Goal: Task Accomplishment & Management: Manage account settings

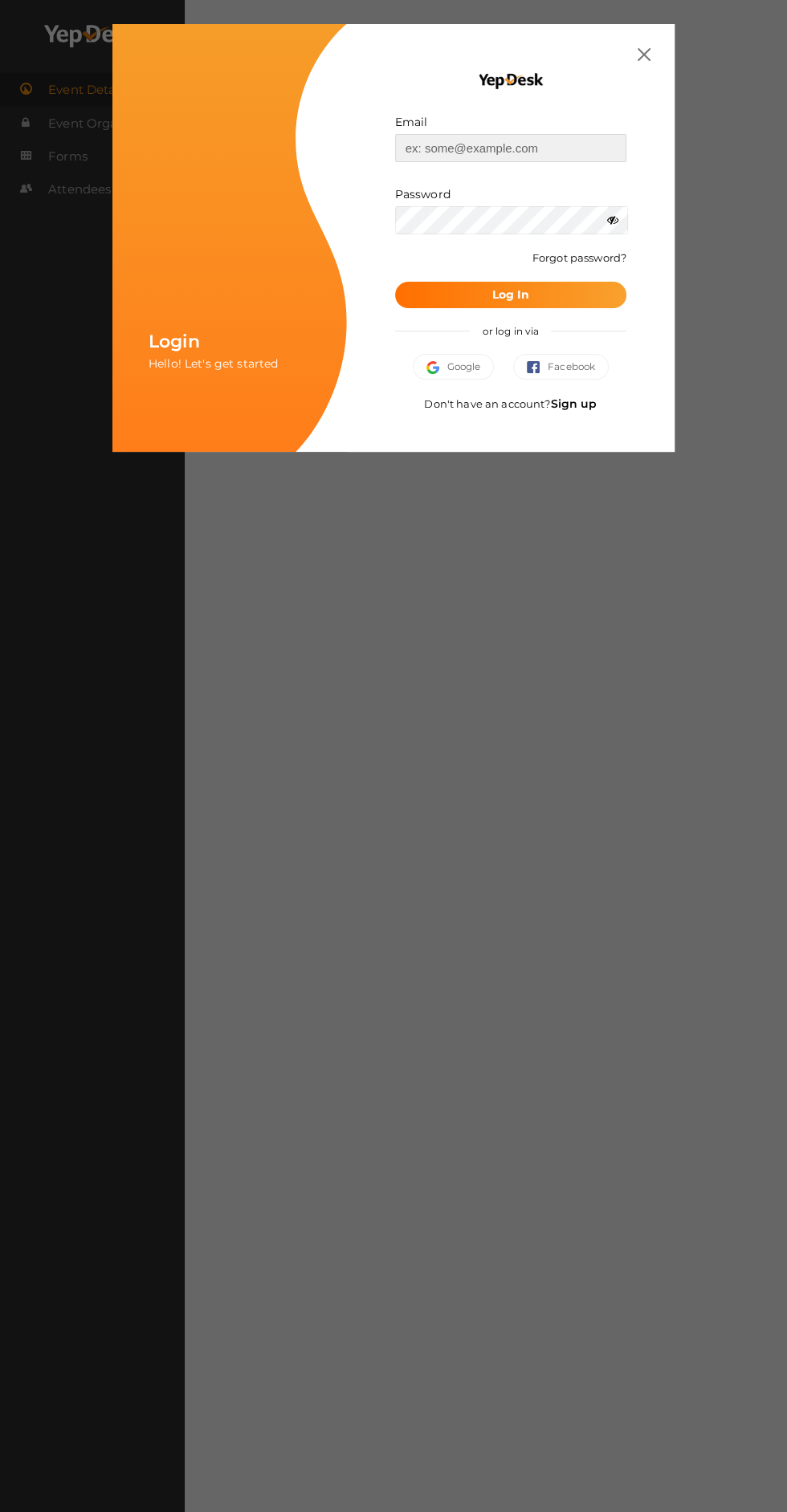
click at [428, 137] on input "text" at bounding box center [511, 148] width 232 height 28
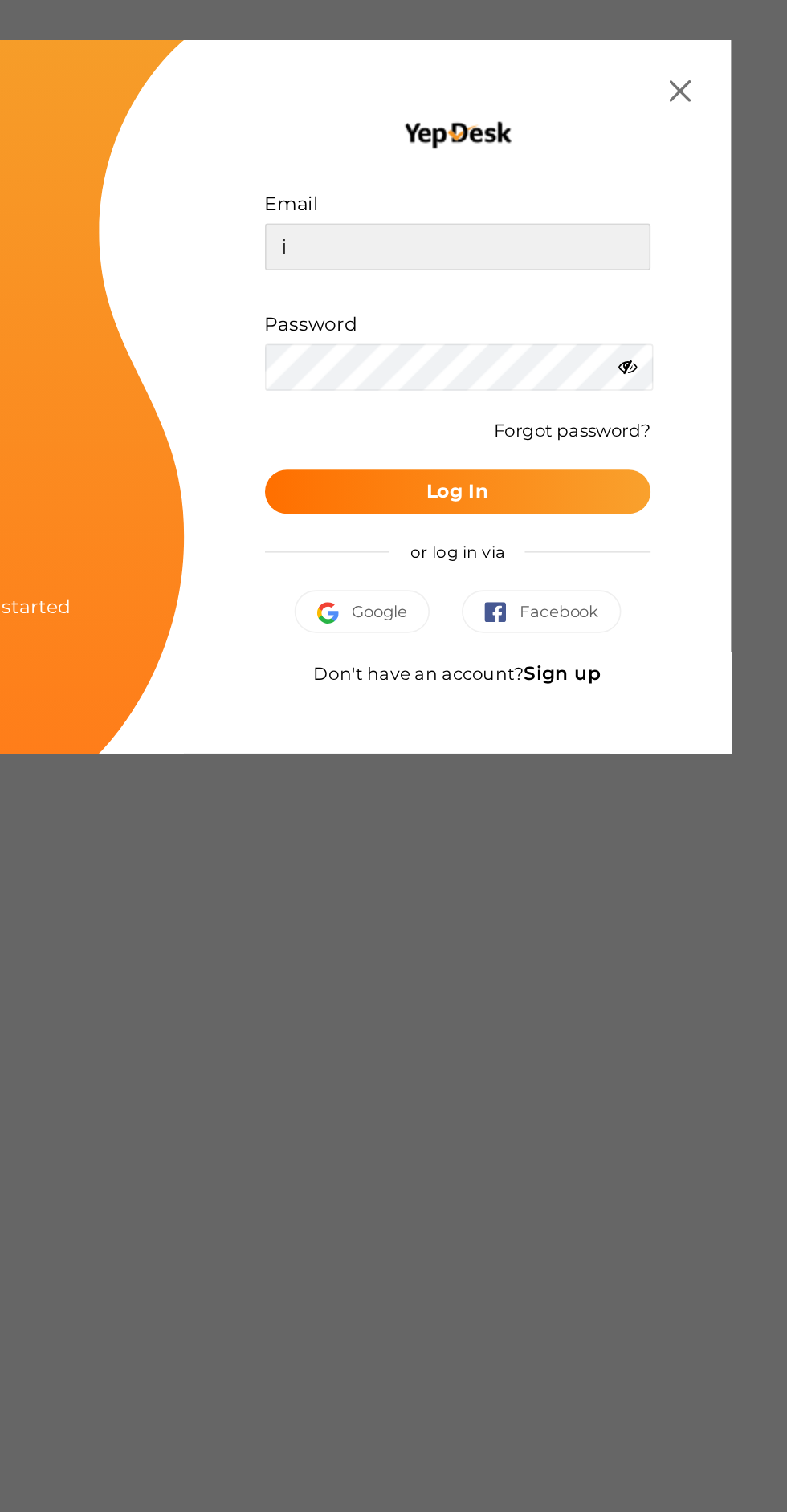
type input "[EMAIL_ADDRESS][DOMAIN_NAME]"
click at [607, 221] on icon at bounding box center [613, 220] width 11 height 11
click at [555, 294] on button "Log In" at bounding box center [511, 295] width 232 height 27
click at [508, 292] on b "Log In" at bounding box center [510, 295] width 38 height 14
click at [498, 296] on b "Log In" at bounding box center [510, 295] width 38 height 14
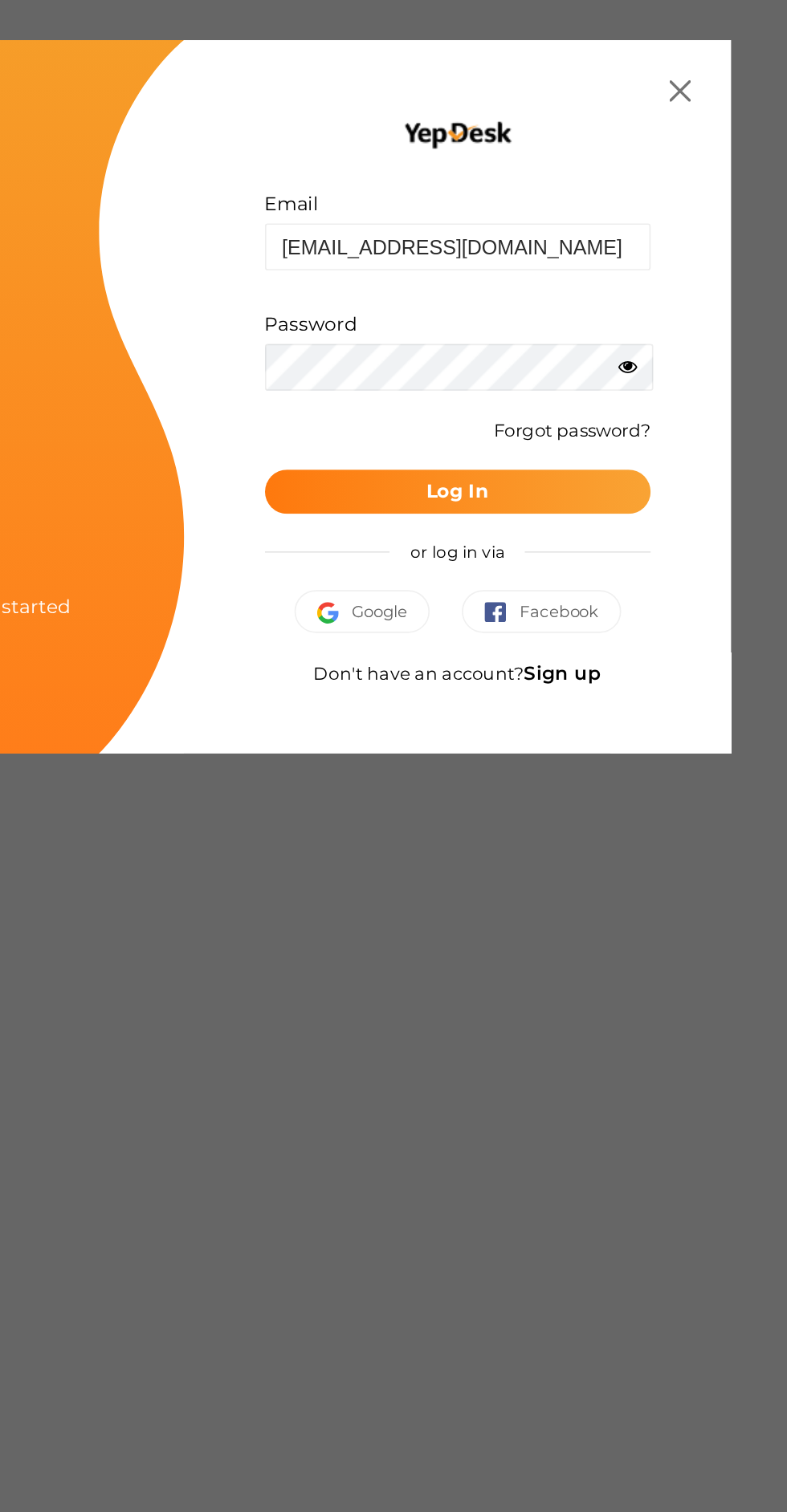
click at [498, 288] on b "Log In" at bounding box center [510, 295] width 38 height 14
click at [454, 356] on button "Google" at bounding box center [454, 367] width 82 height 26
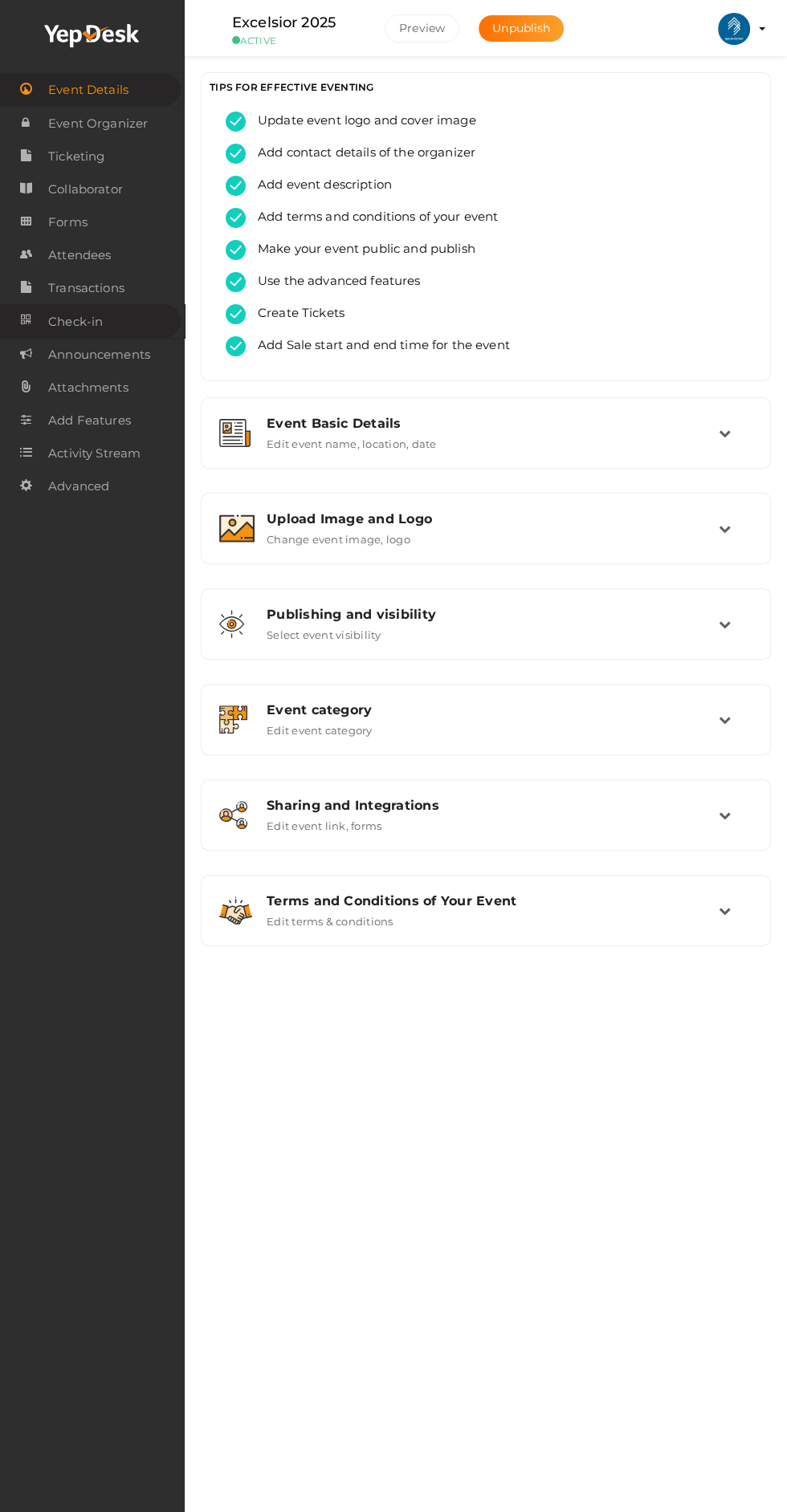
click at [114, 330] on link "Check-in" at bounding box center [90, 321] width 181 height 33
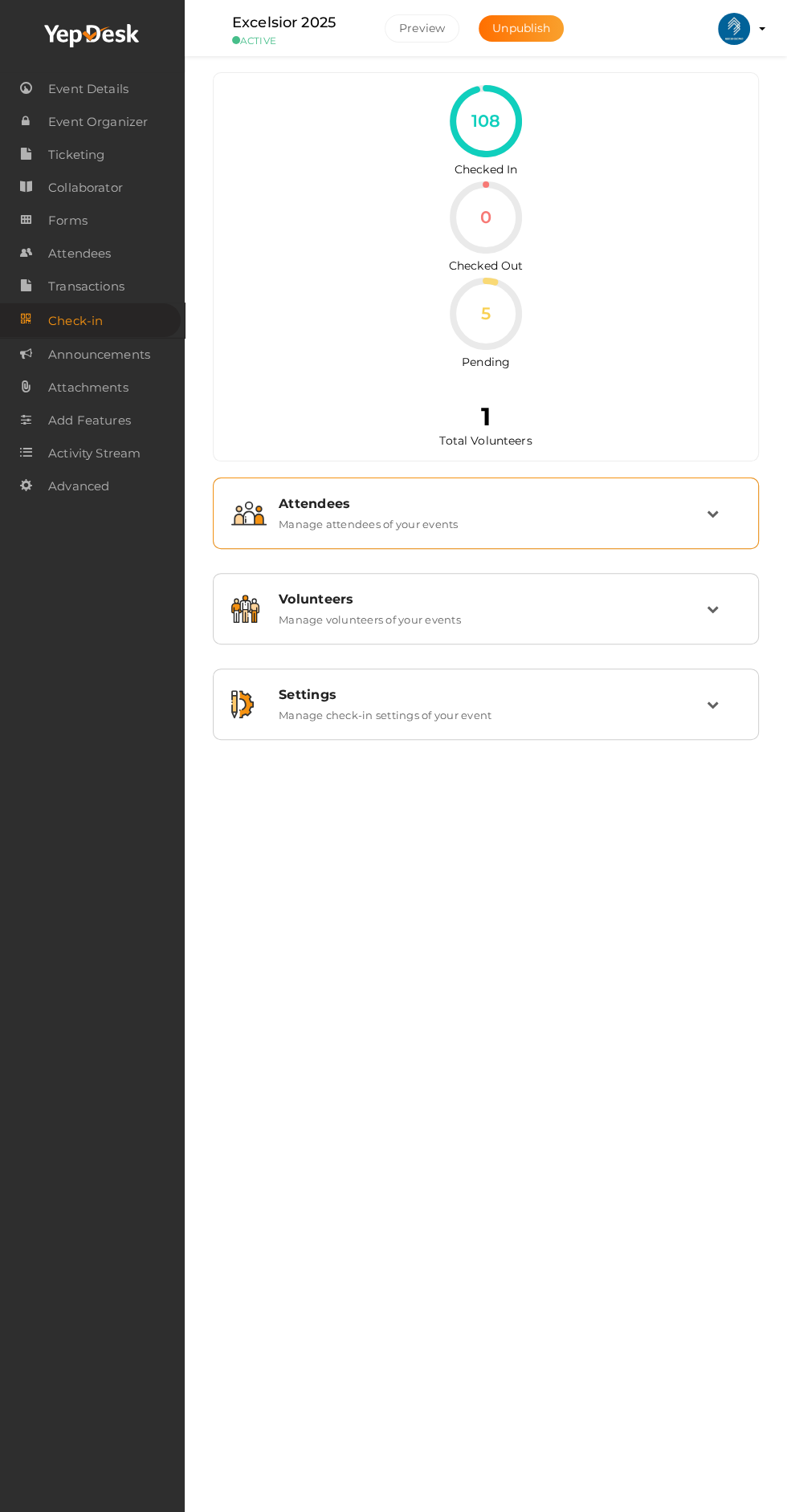
click at [693, 526] on div "Attendees Manage attendees of your events" at bounding box center [486, 513] width 440 height 35
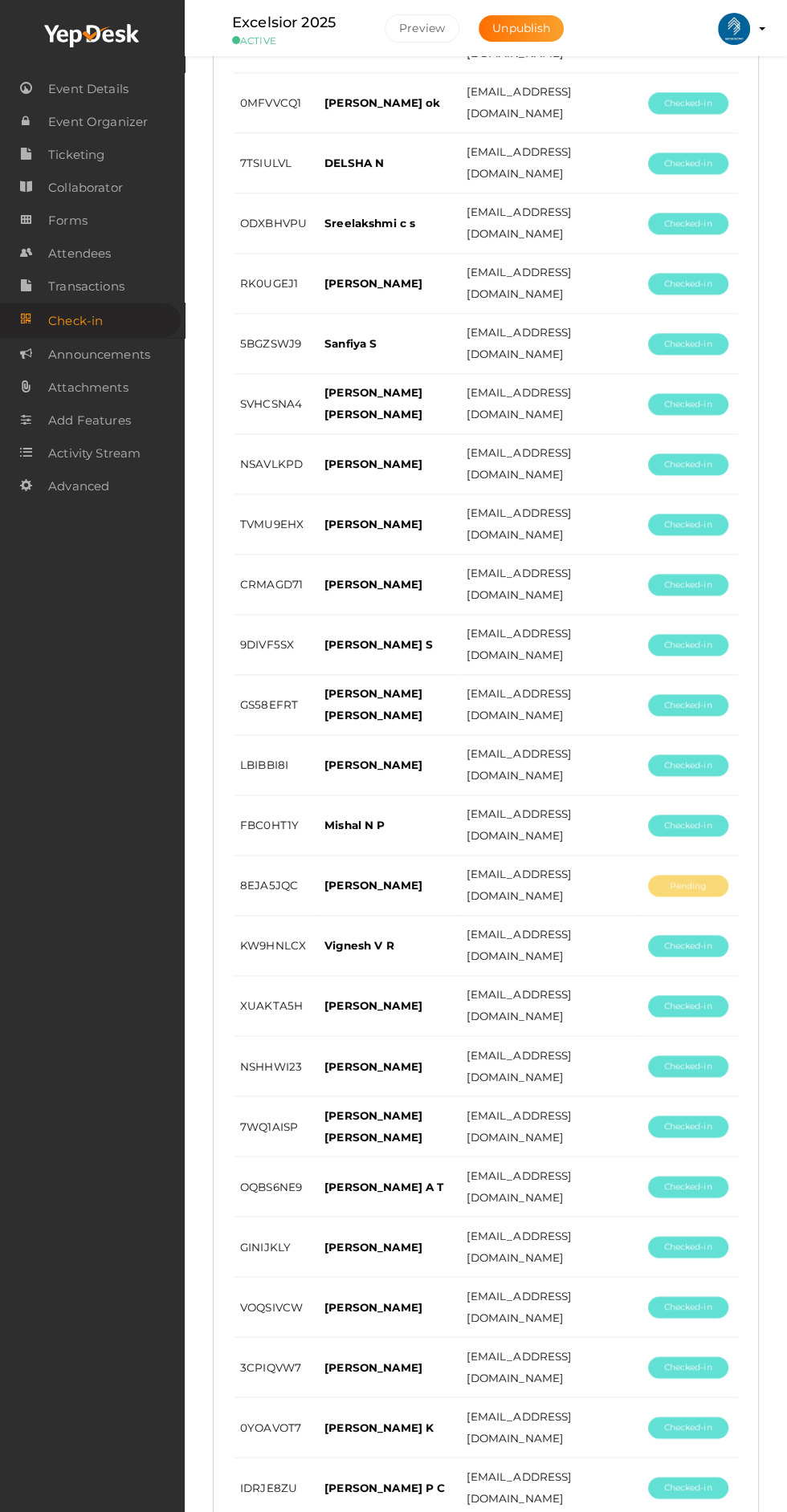
scroll to position [1584, 0]
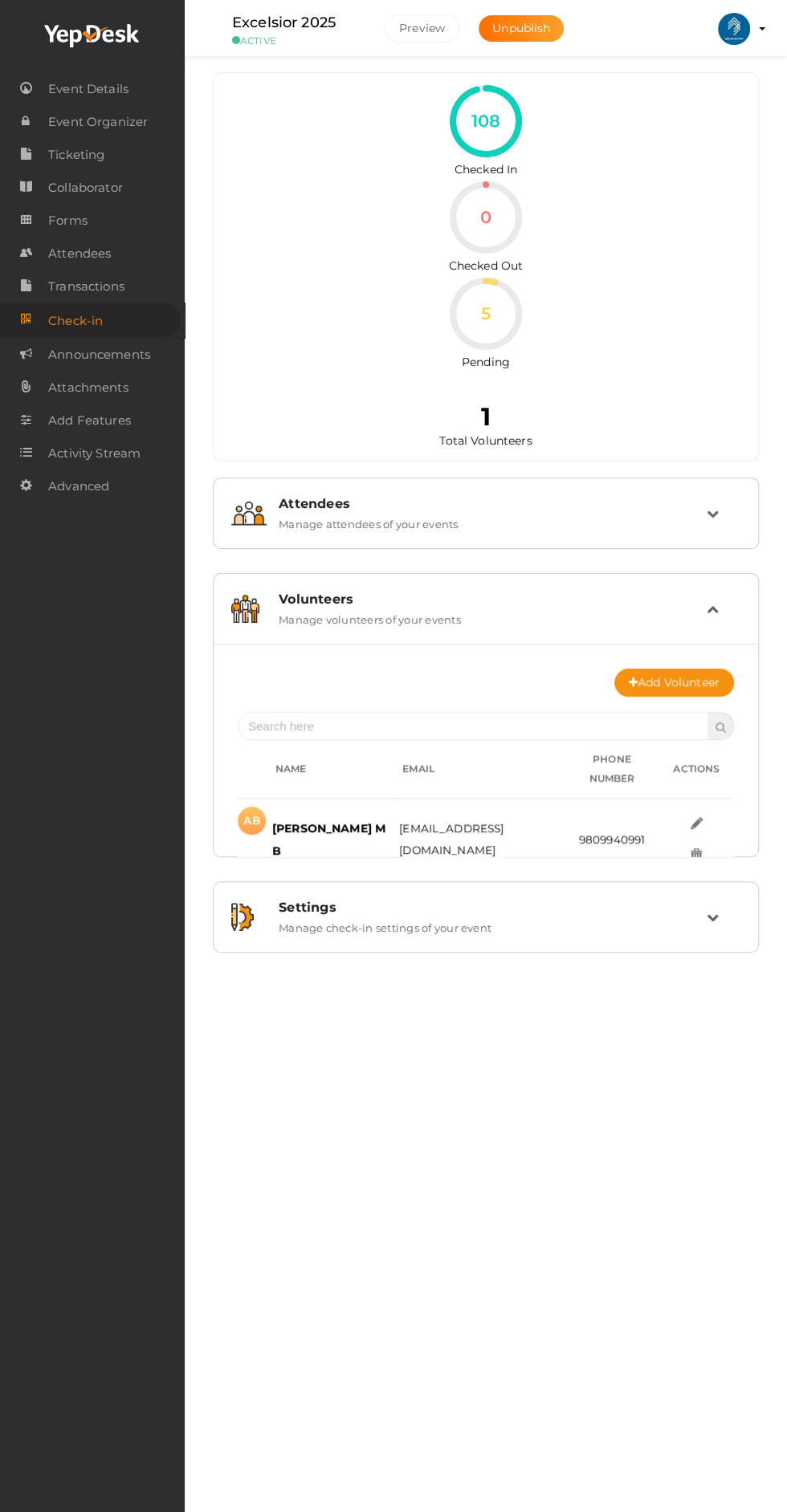
scroll to position [0, 0]
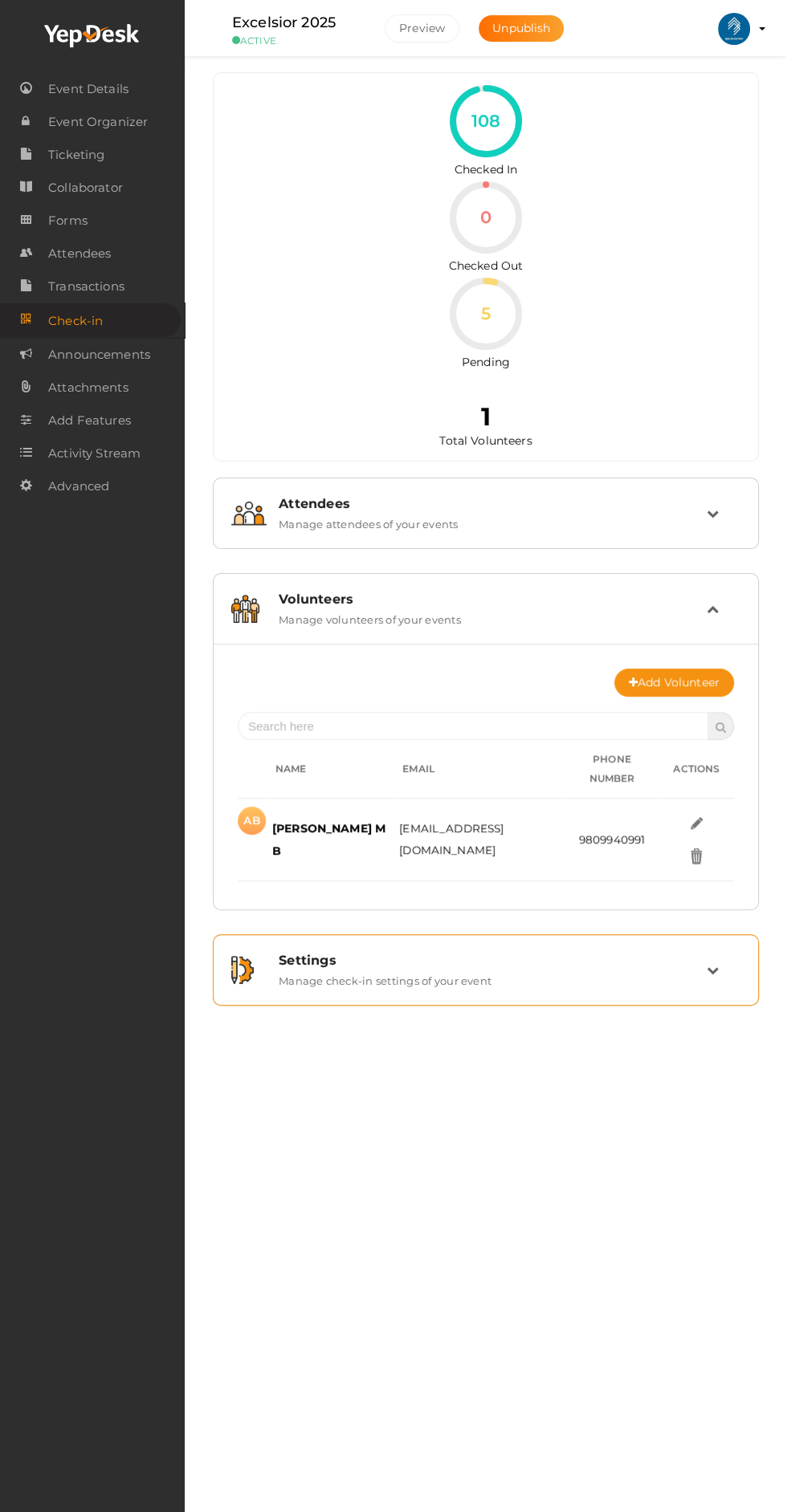
click at [710, 953] on td at bounding box center [723, 970] width 34 height 35
